Goal: Task Accomplishment & Management: Complete application form

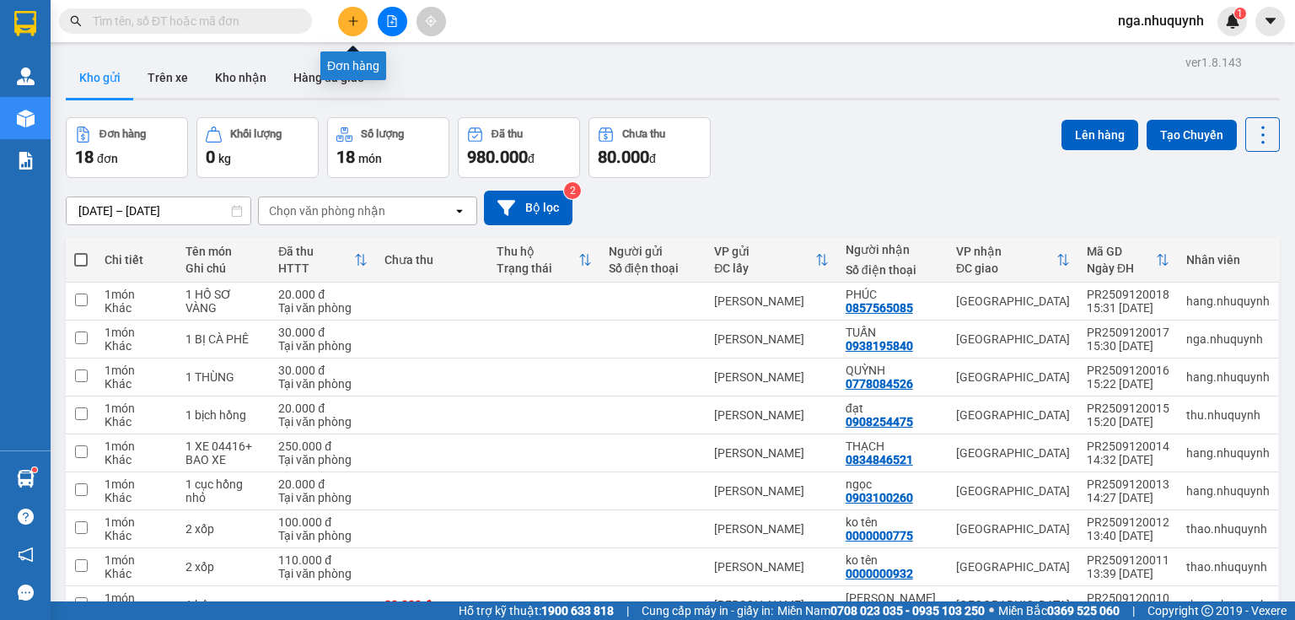
click at [359, 15] on button at bounding box center [353, 22] width 30 height 30
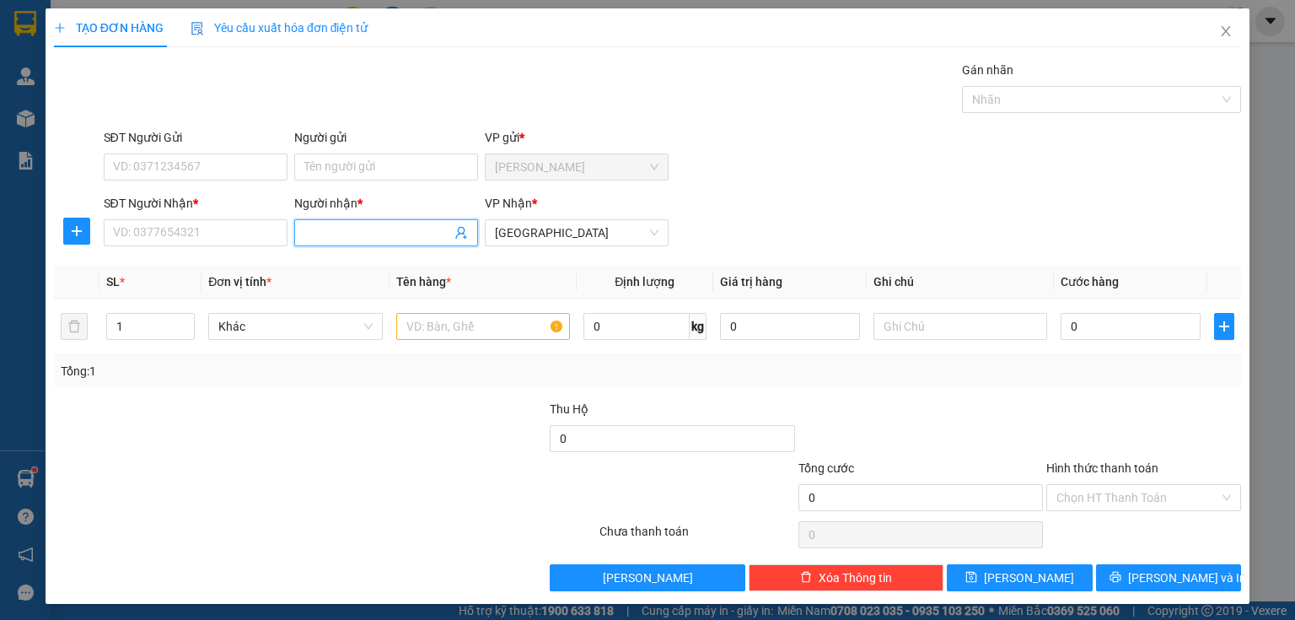
click at [324, 231] on input "Người nhận *" at bounding box center [377, 232] width 147 height 19
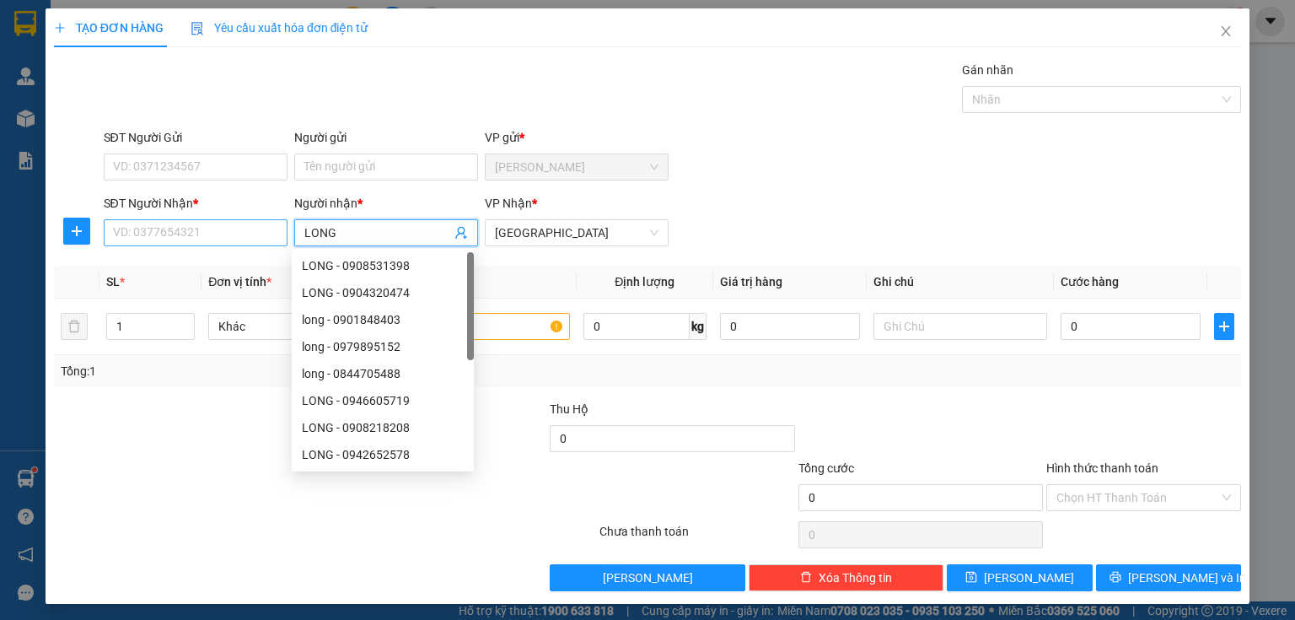
type input "LONG"
click at [131, 234] on input "SĐT Người Nhận *" at bounding box center [196, 232] width 184 height 27
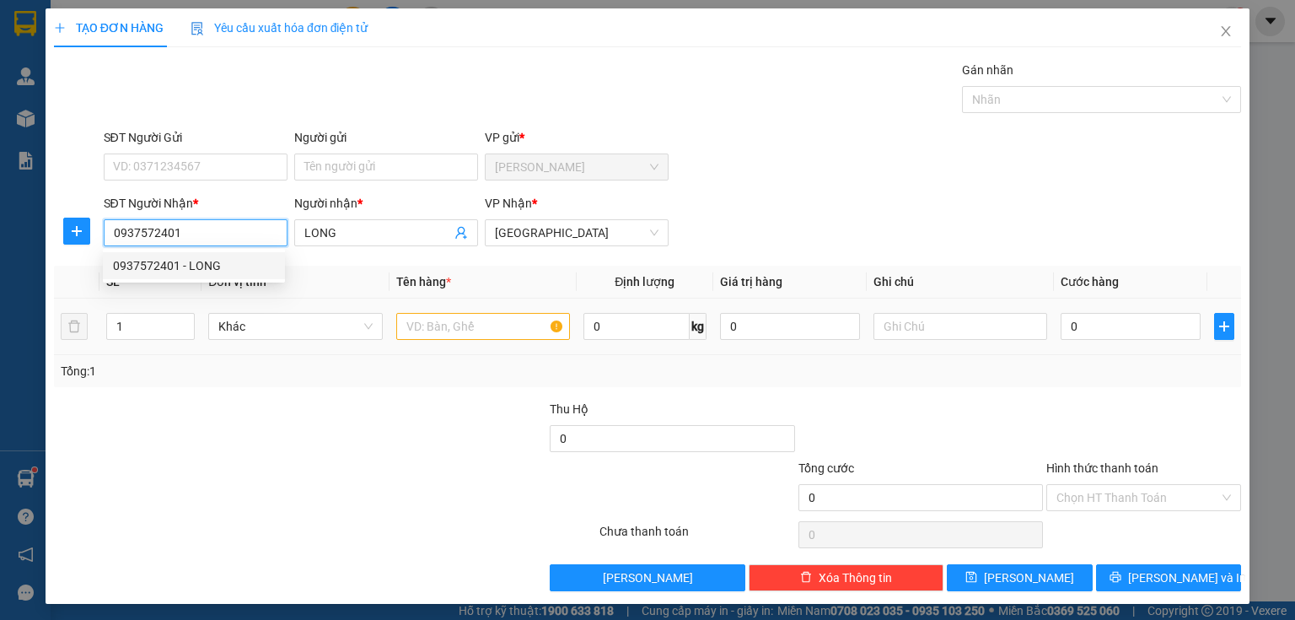
type input "0937572401"
click at [482, 320] on input "text" at bounding box center [483, 326] width 174 height 27
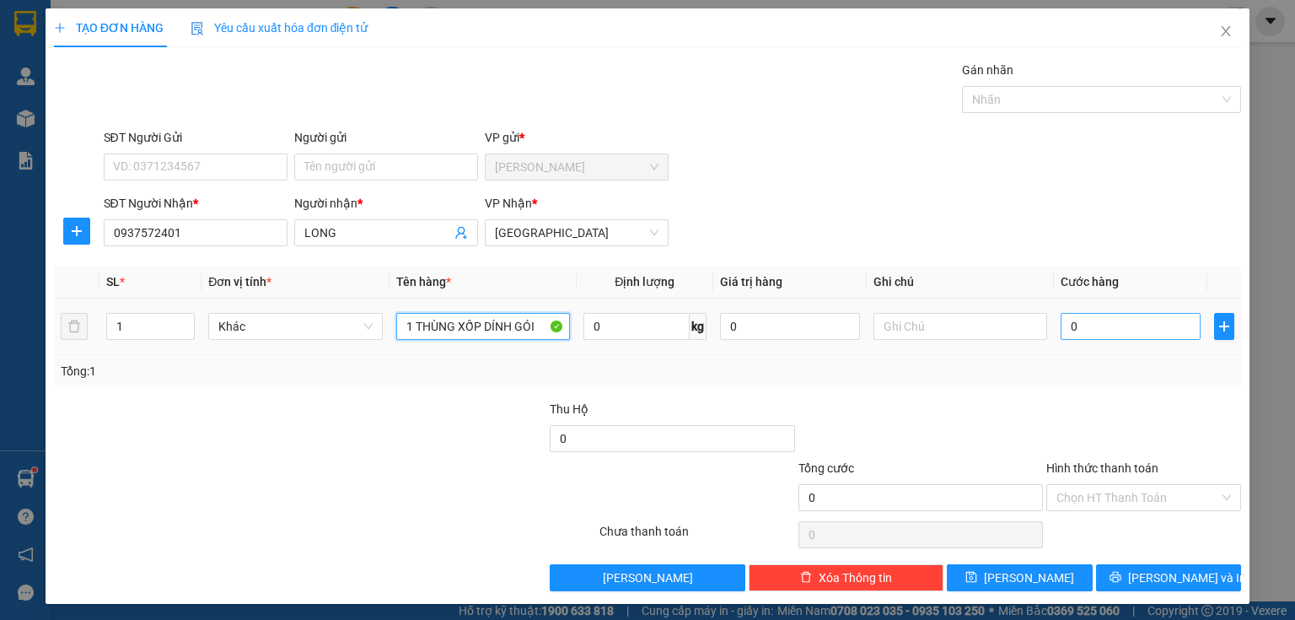
type input "1 THÙNG XỐP DÍNH GÓI"
click at [1083, 323] on input "0" at bounding box center [1131, 326] width 140 height 27
type input "3"
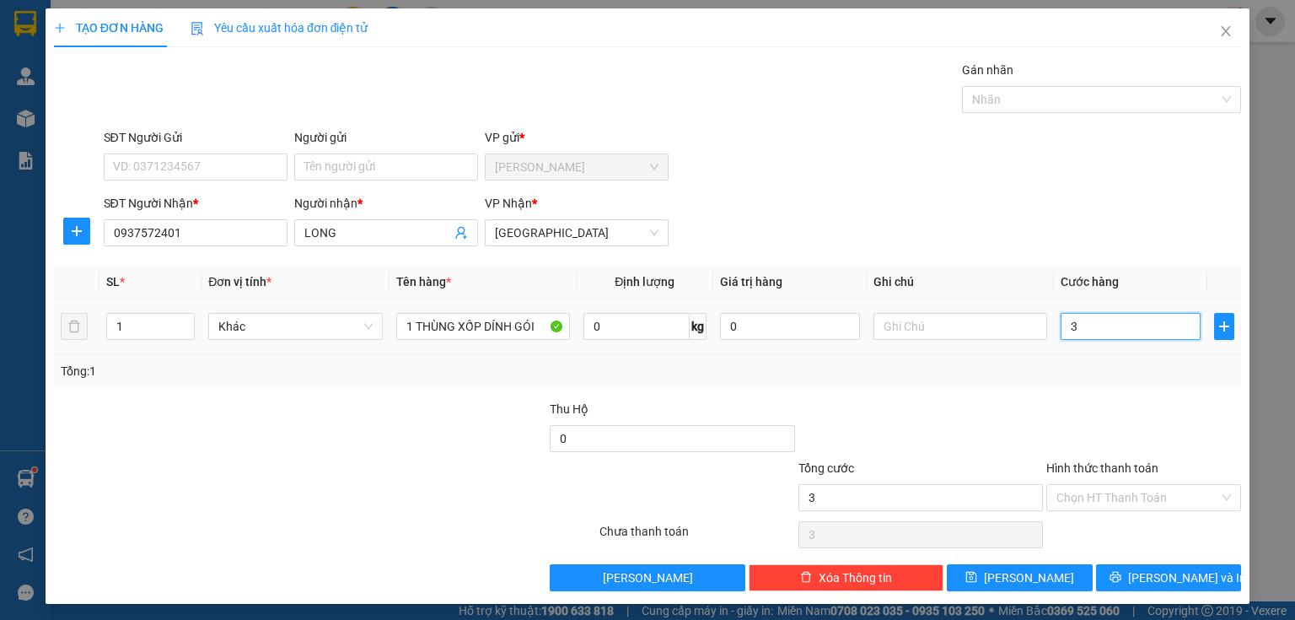
type input "30"
type input "300"
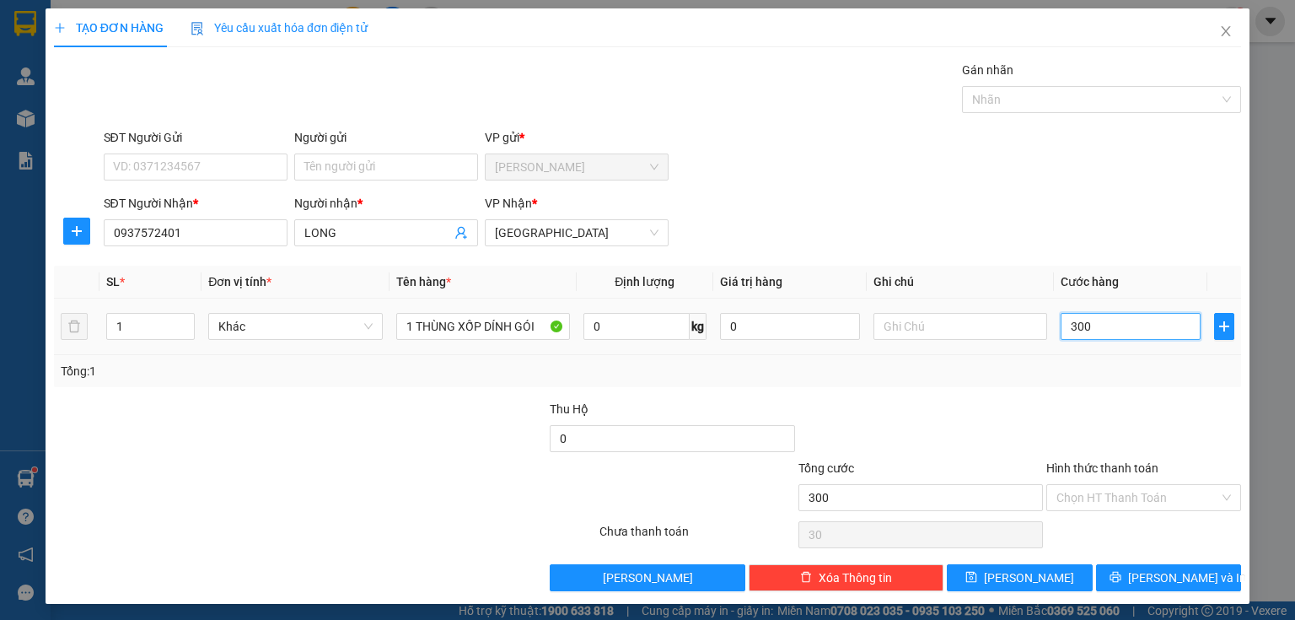
type input "300"
type input "3.000"
type input "30.000"
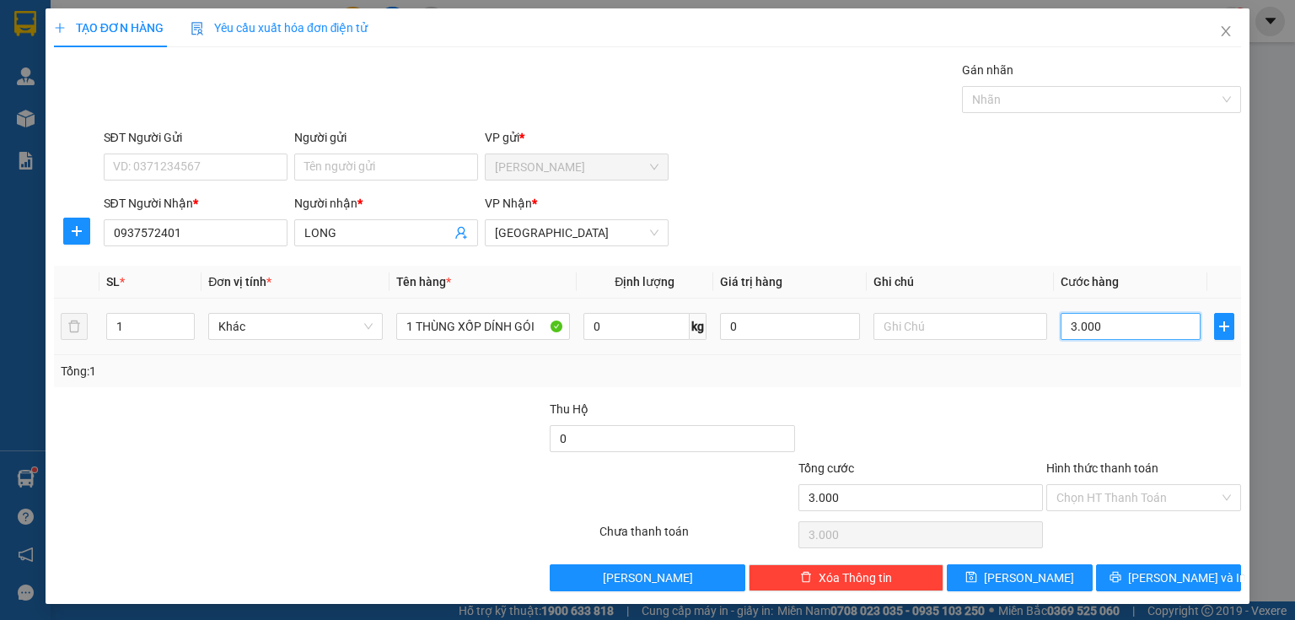
type input "30.000"
click at [1079, 498] on input "Hình thức thanh toán" at bounding box center [1138, 497] width 163 height 25
click at [1041, 569] on button "[PERSON_NAME]" at bounding box center [1020, 577] width 146 height 27
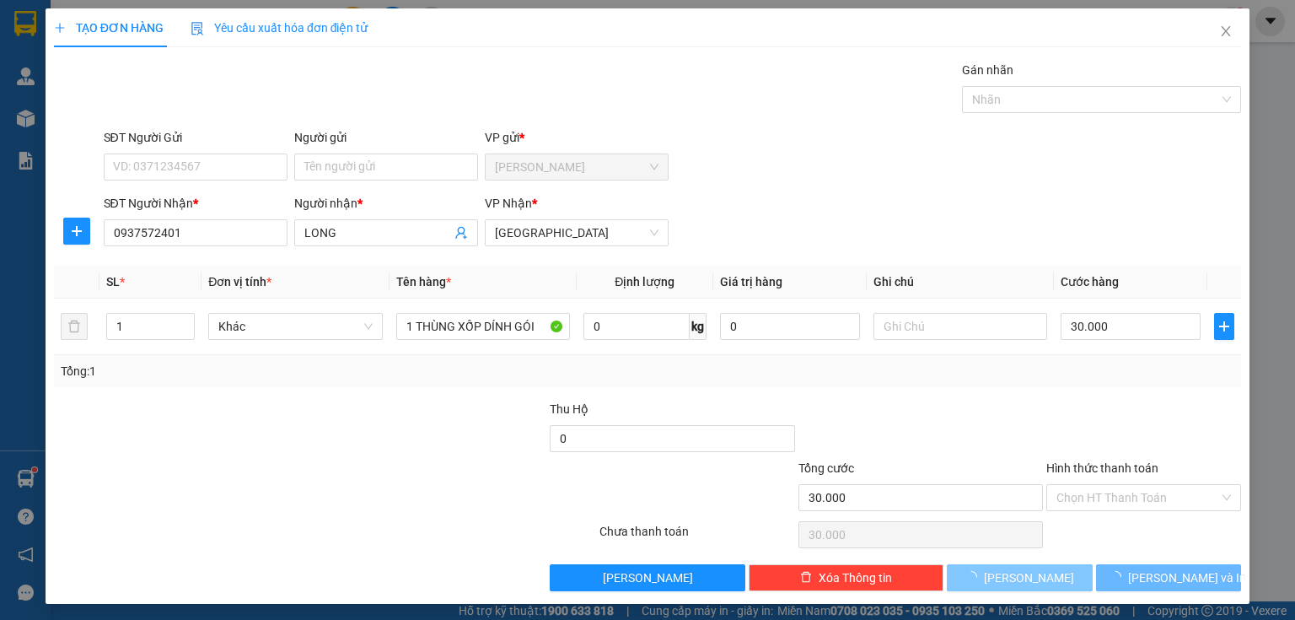
type input "0"
